Goal: Contribute content: Contribute content

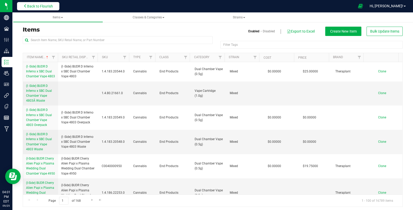
click at [27, 6] on span "Back to Flourish" at bounding box center [40, 6] width 26 height 4
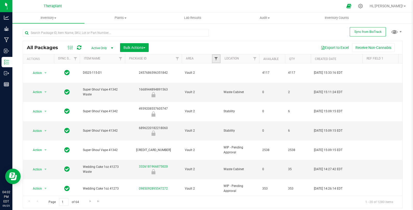
click at [216, 58] on span "Filter" at bounding box center [216, 59] width 4 height 4
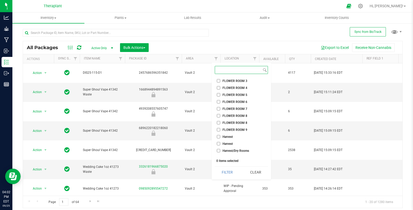
scroll to position [220, 0]
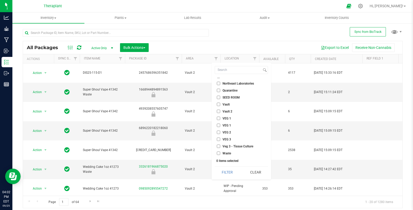
click at [229, 110] on span "Vault 2" at bounding box center [228, 111] width 10 height 3
click at [220, 110] on input "Vault 2" at bounding box center [218, 110] width 3 height 3
checkbox input "true"
click at [230, 171] on button "Filter" at bounding box center [227, 171] width 25 height 11
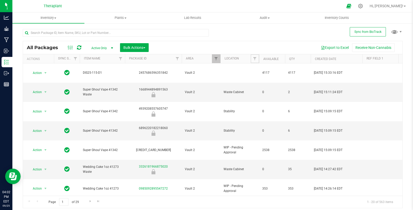
click at [255, 58] on span "Filter" at bounding box center [255, 59] width 4 height 4
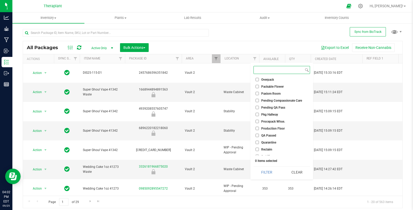
scroll to position [207, 0]
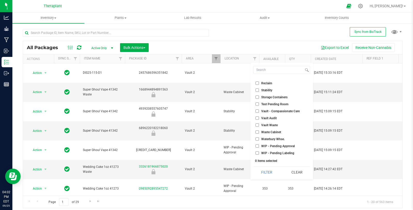
click at [287, 143] on li "WIP - Pending Approval" at bounding box center [282, 145] width 57 height 5
click at [291, 145] on span "WIP - Pending Approval" at bounding box center [278, 145] width 34 height 3
click at [259, 145] on input "WIP - Pending Approval" at bounding box center [257, 145] width 3 height 3
checkbox input "true"
click at [288, 153] on span "WIP - Pending Labeling" at bounding box center [277, 152] width 33 height 3
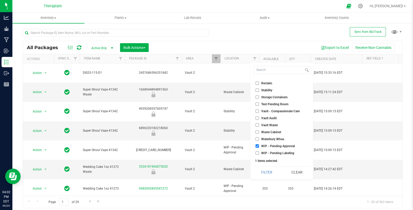
click at [259, 153] on input "WIP - Pending Labeling" at bounding box center [257, 152] width 3 height 3
click at [263, 170] on button "Filter" at bounding box center [267, 171] width 26 height 11
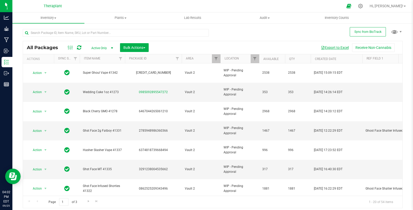
click at [345, 46] on button "Export to Excel" at bounding box center [335, 47] width 35 height 9
click at [254, 58] on span "Filter" at bounding box center [255, 59] width 4 height 4
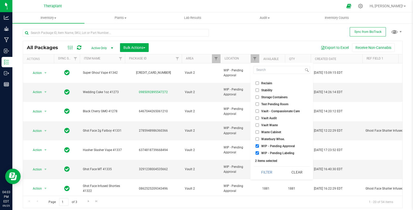
click at [272, 148] on ul "Select All Bubble Hash / Rosin Freezer Cultivation Cure Cure 2 Move Distillate …" at bounding box center [282, 116] width 57 height 77
click at [274, 153] on span "WIP - Pending Labeling" at bounding box center [277, 152] width 33 height 3
click at [259, 153] on input "WIP - Pending Labeling" at bounding box center [257, 152] width 3 height 3
checkbox input "false"
click at [274, 143] on li "WIP - Pending Approval" at bounding box center [282, 145] width 57 height 5
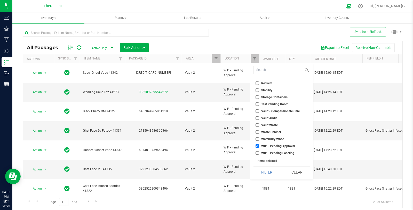
click at [279, 145] on span "WIP - Pending Approval" at bounding box center [278, 145] width 34 height 3
click at [259, 145] on input "WIP - Pending Approval" at bounding box center [257, 145] width 3 height 3
checkbox input "false"
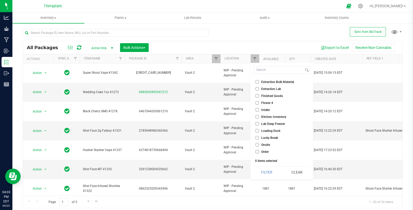
scroll to position [6, 0]
click at [290, 123] on span "Extended Finished Goods Storage" at bounding box center [284, 123] width 47 height 3
click at [259, 123] on input "Extended Finished Goods Storage" at bounding box center [257, 123] width 3 height 3
checkbox input "true"
click at [271, 178] on div "Select All Bubble Hash / Rosin Freezer Cultivation Cure Cure 2 Move Distillate …" at bounding box center [281, 121] width 63 height 116
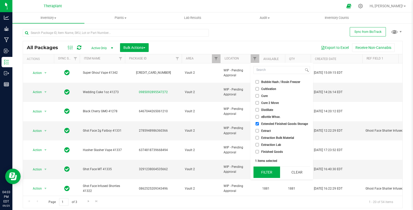
click at [271, 175] on button "Filter" at bounding box center [267, 171] width 26 height 11
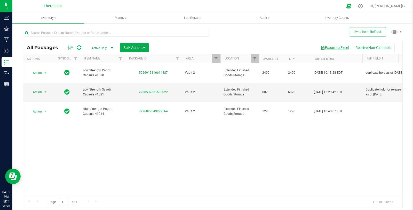
click at [336, 47] on button "Export to Excel" at bounding box center [335, 47] width 35 height 9
click at [253, 59] on span "Filter" at bounding box center [255, 59] width 4 height 4
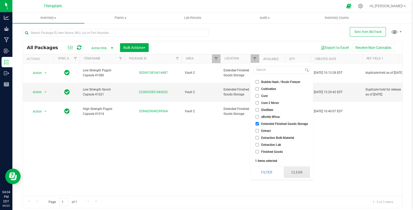
click at [300, 175] on button "Clear" at bounding box center [297, 171] width 27 height 11
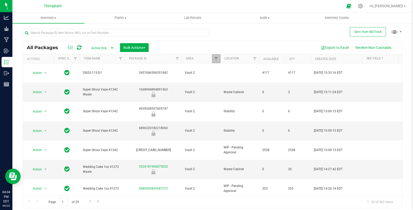
click at [218, 62] on link "Filter" at bounding box center [216, 58] width 9 height 9
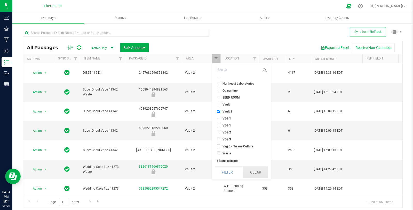
click at [262, 173] on button "Clear" at bounding box center [255, 171] width 25 height 11
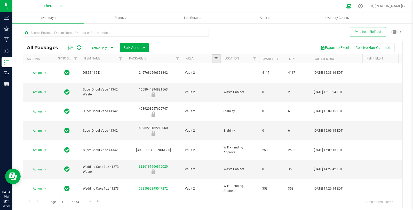
click at [216, 59] on span "Filter" at bounding box center [216, 59] width 4 height 4
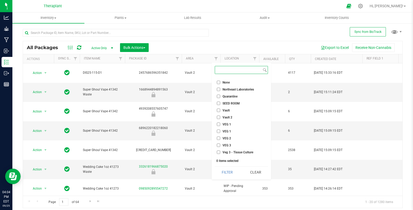
scroll to position [220, 0]
click at [229, 104] on span "Vault" at bounding box center [226, 104] width 7 height 3
click at [220, 104] on input "Vault" at bounding box center [218, 104] width 3 height 3
checkbox input "true"
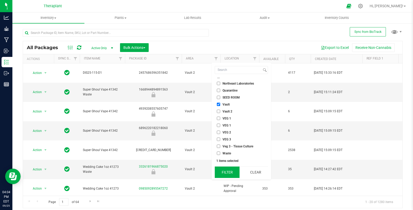
click at [234, 176] on button "Filter" at bounding box center [227, 171] width 25 height 11
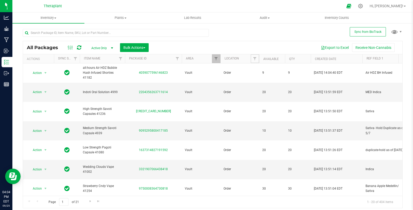
click at [255, 58] on span "Filter" at bounding box center [255, 59] width 4 height 4
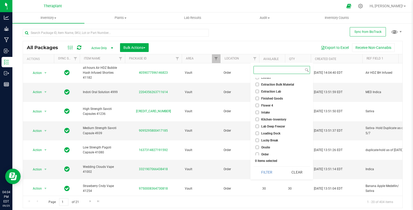
scroll to position [34, 0]
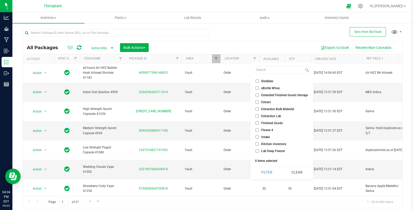
click at [281, 123] on span "Finished Goods" at bounding box center [272, 122] width 22 height 3
click at [259, 123] on input "Finished Goods" at bounding box center [257, 122] width 3 height 3
checkbox input "true"
click at [273, 174] on button "Filter" at bounding box center [267, 171] width 26 height 11
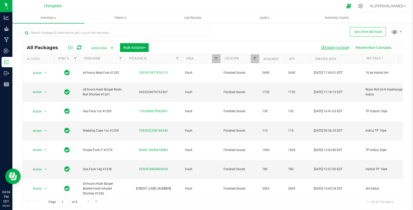
click at [341, 45] on button "Export to Excel" at bounding box center [335, 47] width 35 height 9
click at [254, 54] on link "Filter" at bounding box center [255, 58] width 9 height 9
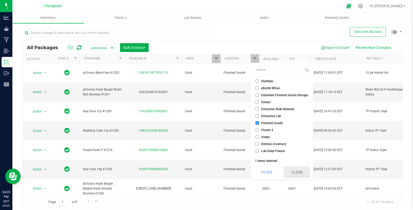
click at [298, 168] on button "Clear" at bounding box center [297, 171] width 27 height 11
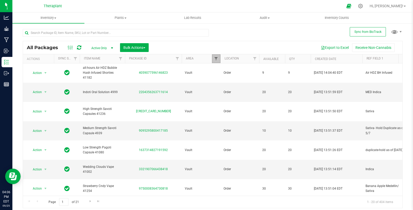
drag, startPoint x: 212, startPoint y: 49, endPoint x: 217, endPoint y: 59, distance: 10.7
click at [217, 59] on span "Filter" at bounding box center [216, 59] width 4 height 4
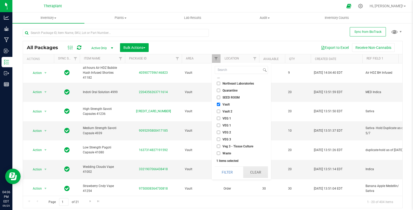
click at [259, 167] on button "Clear" at bounding box center [255, 171] width 25 height 11
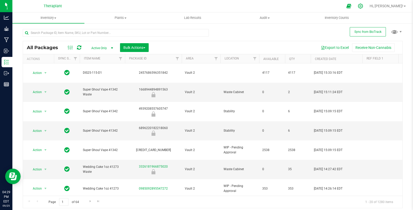
click at [363, 6] on icon at bounding box center [360, 5] width 5 height 5
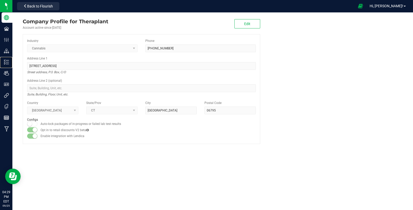
click at [8, 63] on icon at bounding box center [6, 61] width 5 height 5
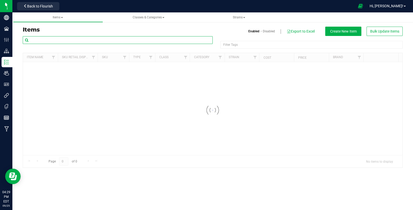
click at [69, 40] on input "text" at bounding box center [118, 40] width 190 height 8
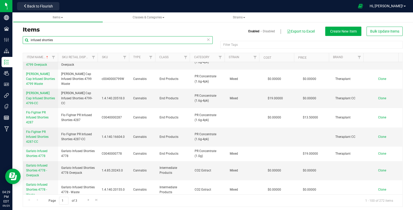
scroll to position [1861, 0]
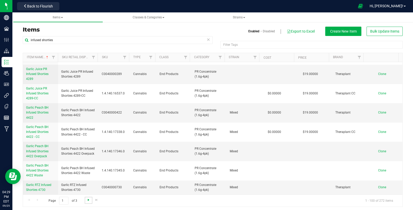
click at [89, 199] on span "Go to the next page" at bounding box center [88, 200] width 4 height 4
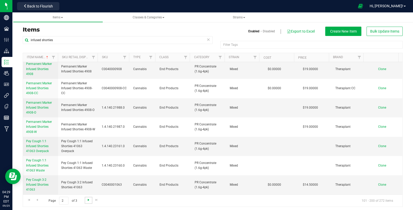
scroll to position [0, 0]
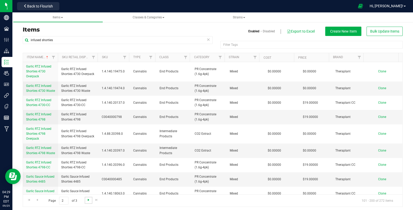
click at [89, 199] on span "Go to the next page" at bounding box center [88, 200] width 4 height 4
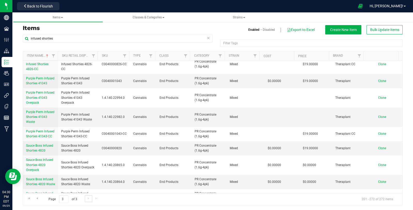
scroll to position [331, 0]
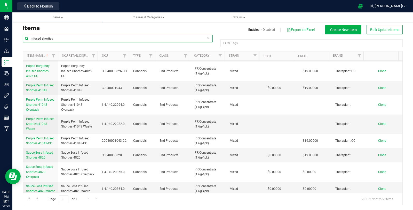
drag, startPoint x: 74, startPoint y: 39, endPoint x: 19, endPoint y: 38, distance: 54.7
click at [19, 38] on div "infused shorties Filter Tags Filter Tags Item Name Sku Retail Display Name SKU …" at bounding box center [213, 119] width 388 height 171
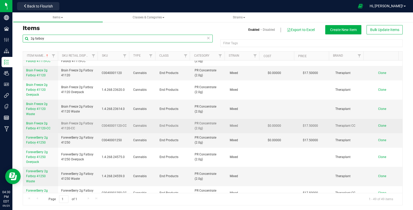
scroll to position [201, 0]
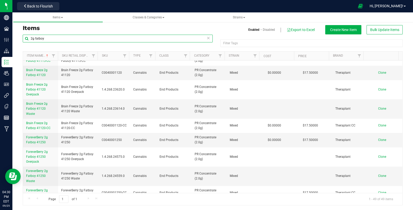
type input "2g fatboy"
drag, startPoint x: 374, startPoint y: 44, endPoint x: 374, endPoint y: 36, distance: 7.5
click at [374, 44] on div "Filter Tags" at bounding box center [311, 43] width 182 height 8
type input "Filter Tags"
click at [380, 31] on span "Bulk Update Items" at bounding box center [384, 30] width 29 height 4
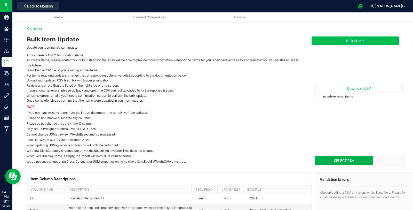
click at [368, 43] on button "Bulk Create" at bounding box center [355, 40] width 87 height 9
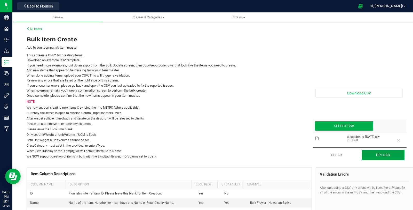
click at [372, 158] on button "Upload" at bounding box center [383, 154] width 43 height 10
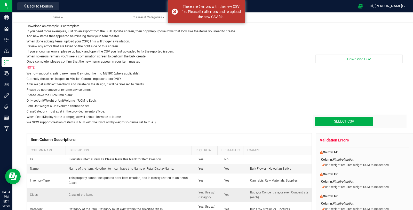
scroll to position [86, 0]
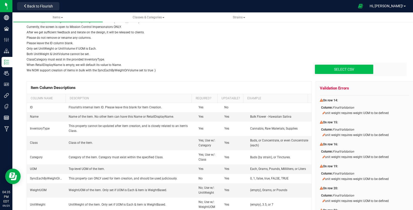
type input "C:\fakepath\create-items_[DATE].csv"
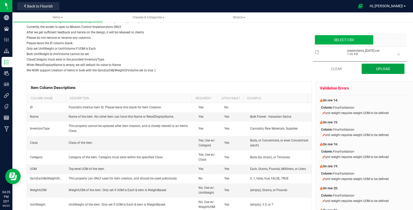
click at [370, 73] on button "Upload" at bounding box center [383, 69] width 43 height 10
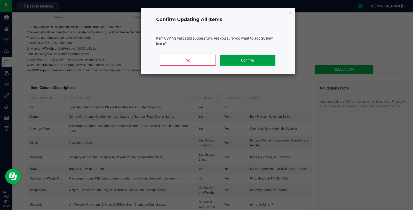
click at [268, 59] on button "Confirm" at bounding box center [248, 60] width 56 height 11
